Goal: Transaction & Acquisition: Download file/media

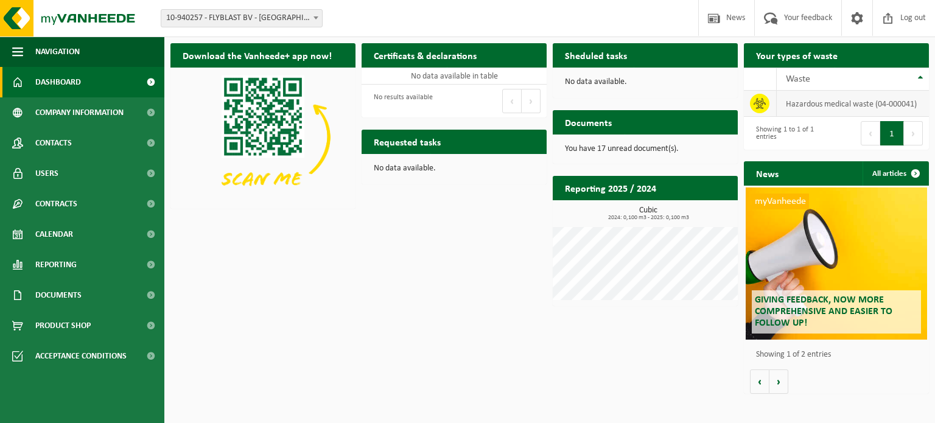
click at [758, 102] on icon at bounding box center [759, 103] width 12 height 12
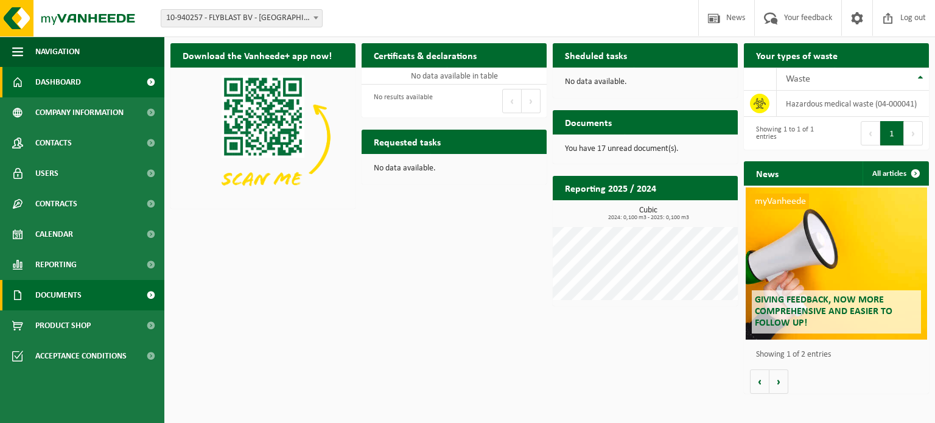
click at [72, 294] on span "Documents" at bounding box center [58, 295] width 46 height 30
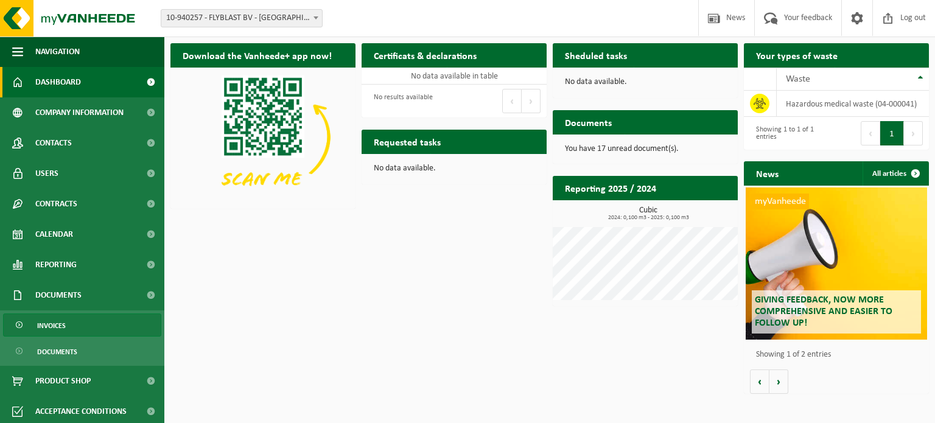
click at [66, 323] on link "Invoices" at bounding box center [82, 324] width 158 height 23
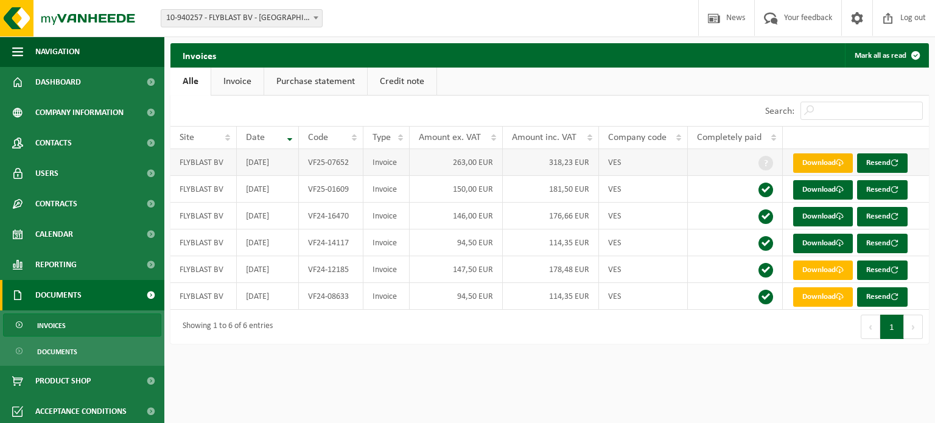
click at [815, 163] on link "Download" at bounding box center [823, 162] width 60 height 19
